Goal: Transaction & Acquisition: Download file/media

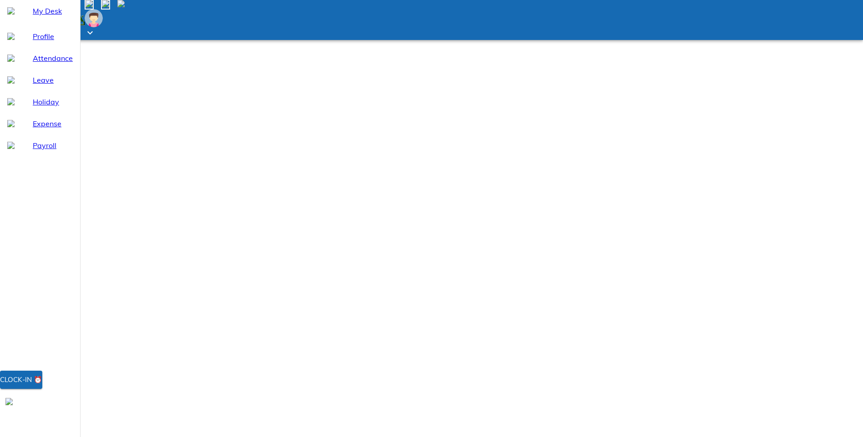
click at [33, 151] on span "Payroll" at bounding box center [53, 145] width 40 height 11
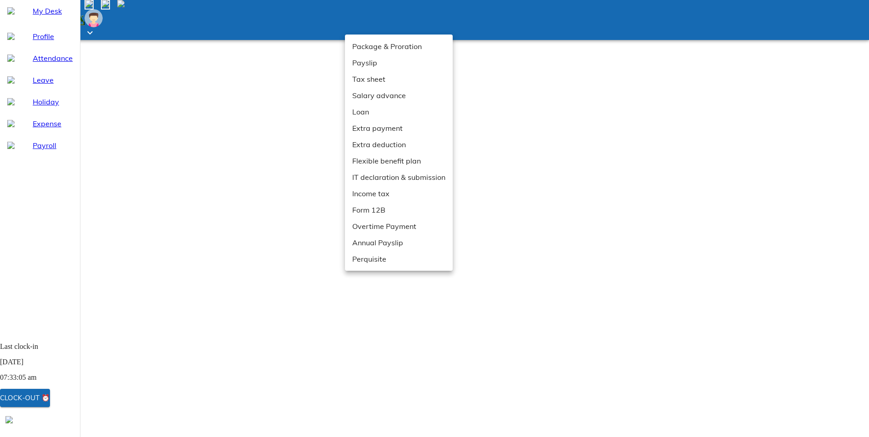
click at [366, 81] on li "Tax sheet" at bounding box center [399, 79] width 108 height 16
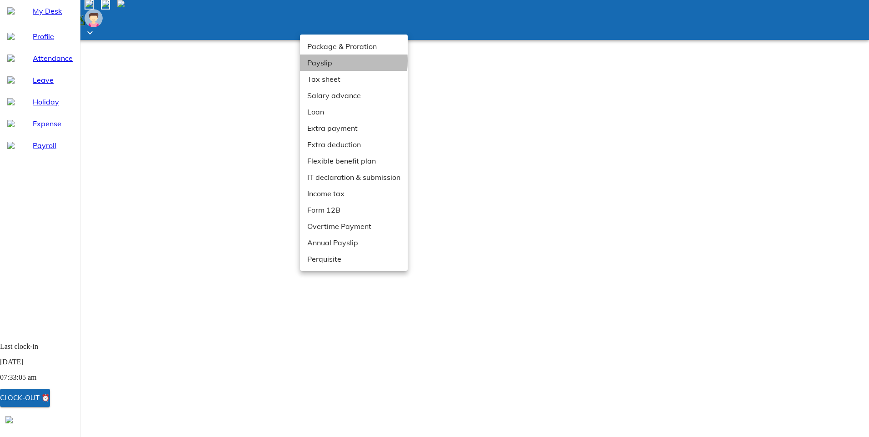
click at [318, 61] on li "Payslip" at bounding box center [354, 63] width 108 height 16
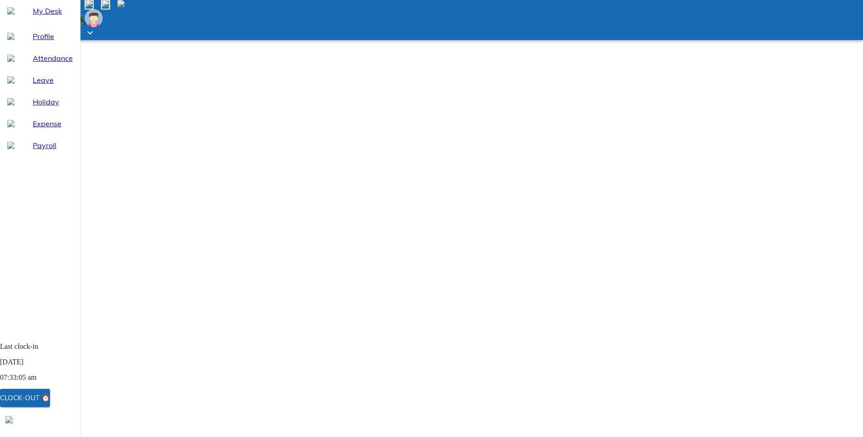
click at [33, 151] on span "Payroll" at bounding box center [53, 145] width 40 height 11
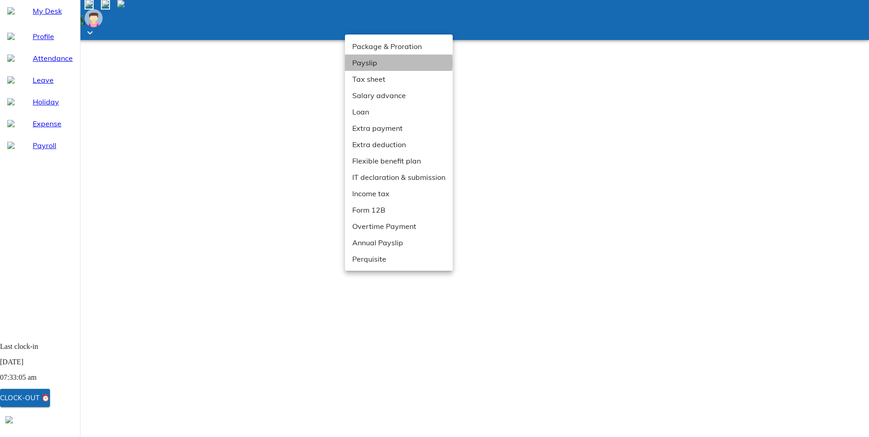
click at [366, 63] on li "Payslip" at bounding box center [399, 63] width 108 height 16
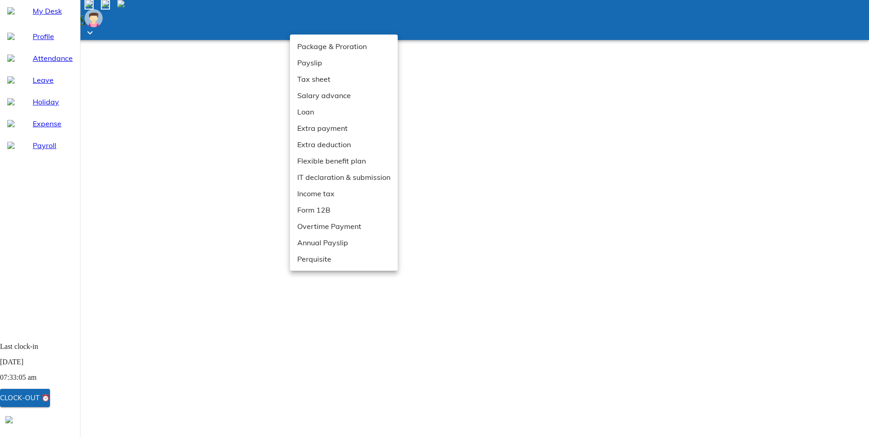
click at [235, 95] on div at bounding box center [434, 218] width 869 height 437
